Goal: Check status: Check status

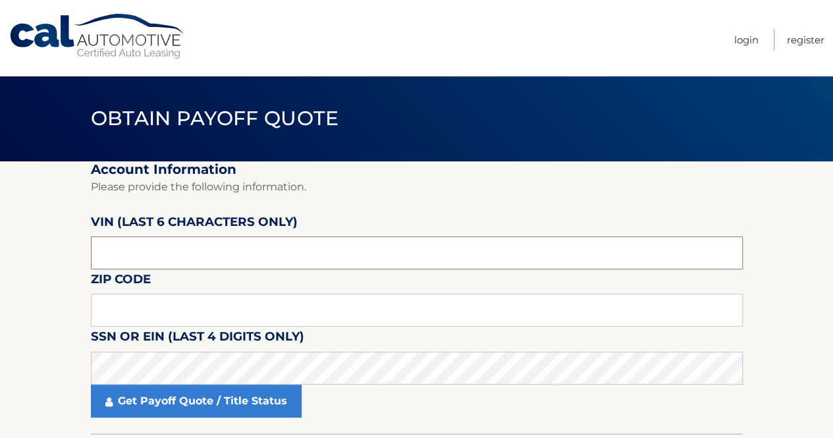
drag, startPoint x: 148, startPoint y: 260, endPoint x: 38, endPoint y: 276, distance: 111.1
click at [38, 276] on section "Account Information Please provide the following information. [PERSON_NAME] (la…" at bounding box center [416, 297] width 833 height 272
click at [134, 311] on input "text" at bounding box center [417, 310] width 652 height 33
click at [125, 296] on input "text" at bounding box center [417, 310] width 652 height 33
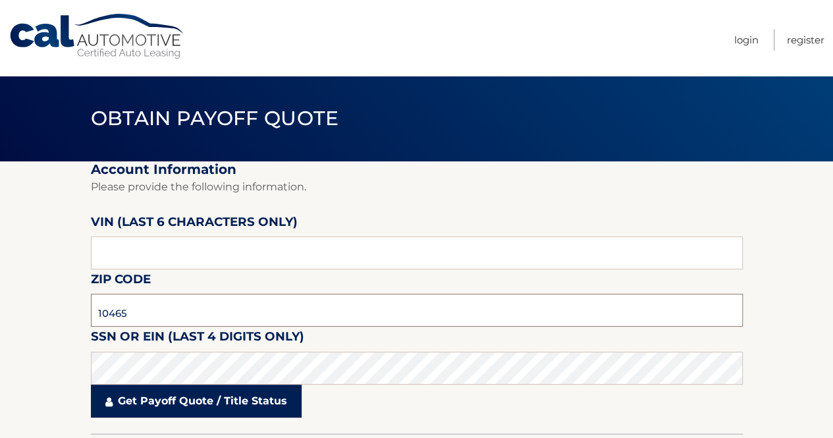
type input "10465"
click at [148, 394] on link "Get Payoff Quote / Title Status" at bounding box center [196, 401] width 211 height 33
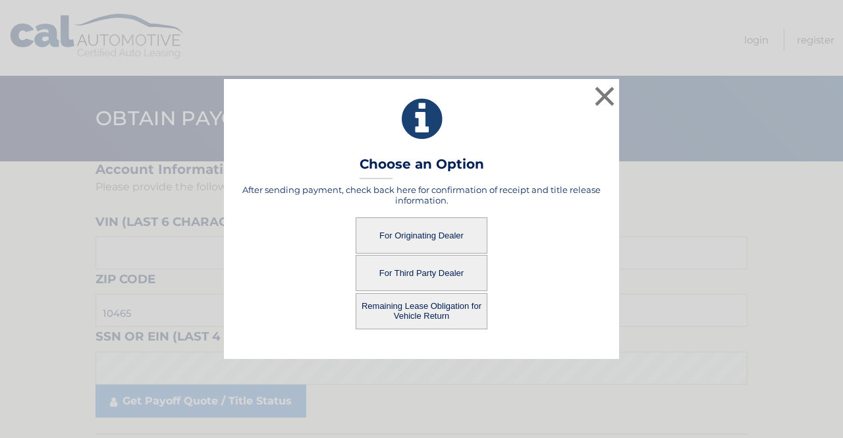
click at [415, 232] on button "For Originating Dealer" at bounding box center [422, 235] width 132 height 36
click at [402, 230] on button "For Originating Dealer" at bounding box center [422, 235] width 132 height 36
